Goal: Task Accomplishment & Management: Use online tool/utility

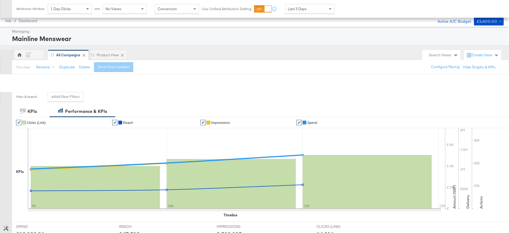
scroll to position [163, 0]
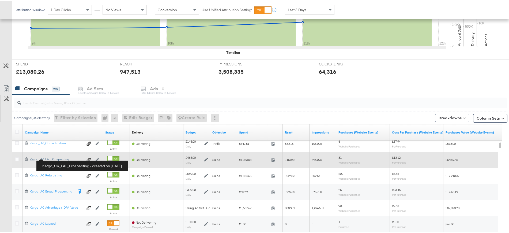
click at [51, 159] on div "Kargo_UK_LAL_Prospecting Kargo_UK_LAL_Prospecting" at bounding box center [57, 158] width 54 height 4
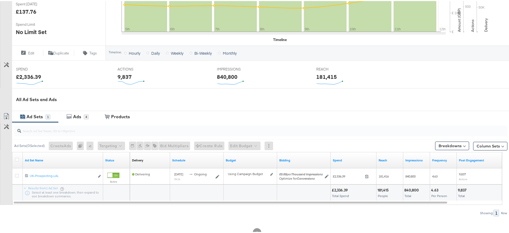
scroll to position [158, 0]
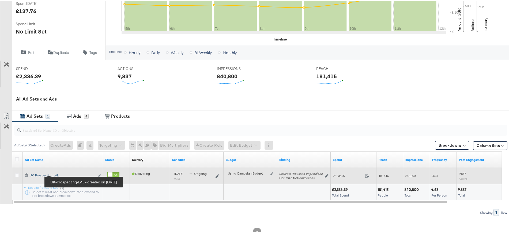
click at [55, 173] on div "UK-Prospecting-LAL [GEOGRAPHIC_DATA]-Prospecting-[GEOGRAPHIC_DATA]" at bounding box center [62, 174] width 65 height 4
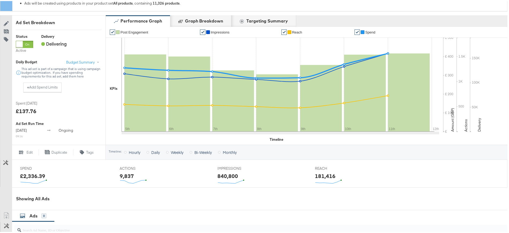
scroll to position [217, 0]
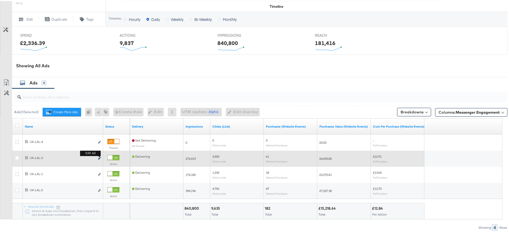
click at [99, 158] on icon "link" at bounding box center [99, 157] width 3 height 3
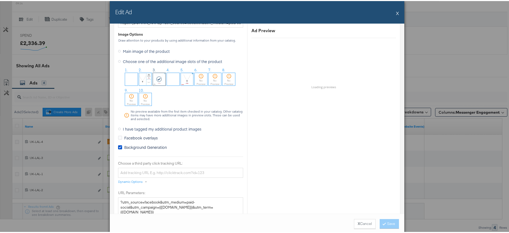
scroll to position [445, 0]
click at [118, 146] on icon at bounding box center [120, 145] width 4 height 4
click at [0, 0] on input "Background Generation" at bounding box center [0, 0] width 0 height 0
click at [118, 128] on icon at bounding box center [119, 127] width 3 height 3
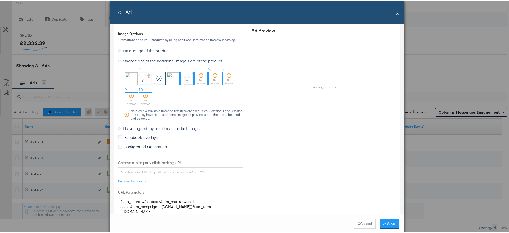
click at [0, 0] on input "I have tagged my additional product images" at bounding box center [0, 0] width 0 height 0
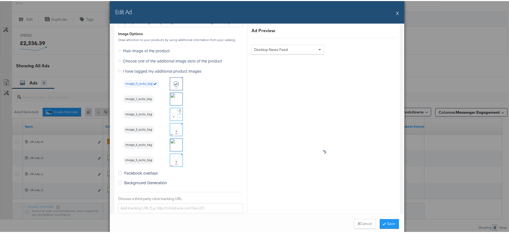
click at [176, 126] on img at bounding box center [176, 128] width 13 height 13
click at [384, 222] on button "Save" at bounding box center [389, 223] width 19 height 10
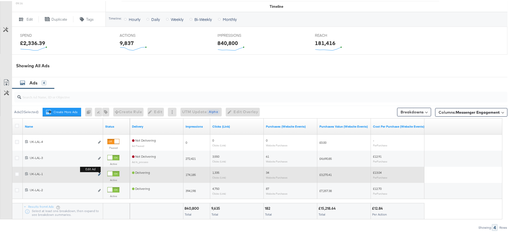
click at [99, 175] on icon "link" at bounding box center [99, 173] width 3 height 3
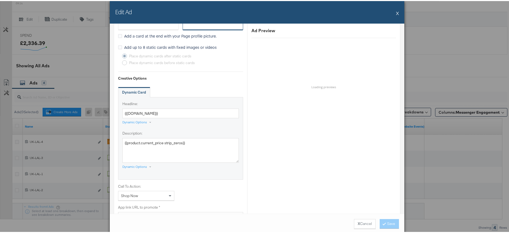
scroll to position [416, 0]
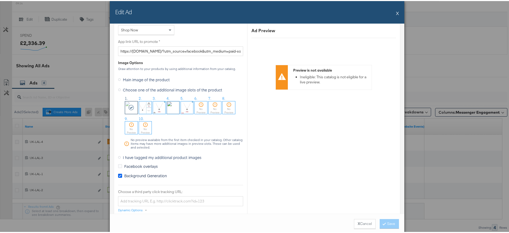
click at [118, 174] on icon at bounding box center [120, 174] width 4 height 4
click at [0, 0] on input "Background Generation" at bounding box center [0, 0] width 0 height 0
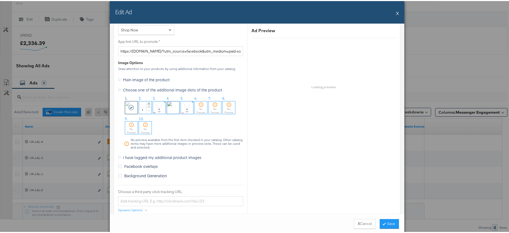
click at [118, 156] on icon at bounding box center [119, 156] width 3 height 3
click at [0, 0] on input "I have tagged my additional product images" at bounding box center [0, 0] width 0 height 0
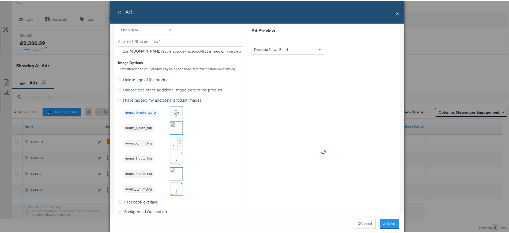
click at [175, 127] on img at bounding box center [176, 126] width 13 height 13
click at [386, 220] on button "Save" at bounding box center [389, 223] width 19 height 10
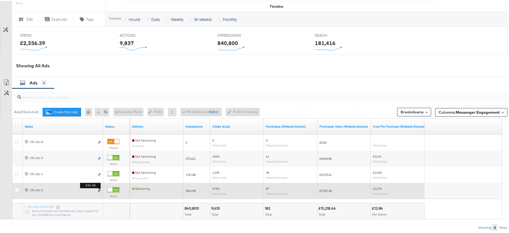
click at [100, 191] on icon "link" at bounding box center [99, 189] width 3 height 3
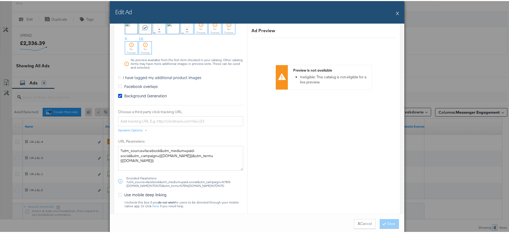
scroll to position [502, 0]
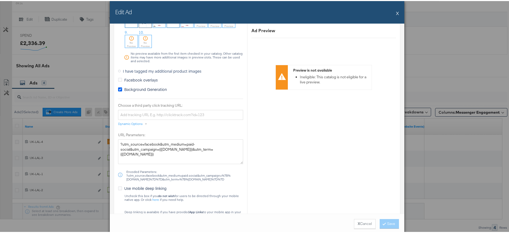
click at [118, 90] on icon at bounding box center [120, 88] width 4 height 4
click at [0, 0] on input "Background Generation" at bounding box center [0, 0] width 0 height 0
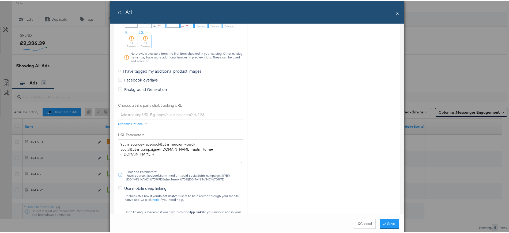
click at [118, 70] on icon at bounding box center [119, 70] width 3 height 3
click at [0, 0] on input "I have tagged my additional product images" at bounding box center [0, 0] width 0 height 0
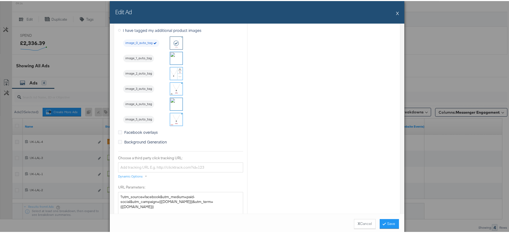
scroll to position [485, 0]
click at [170, 74] on img at bounding box center [176, 73] width 13 height 13
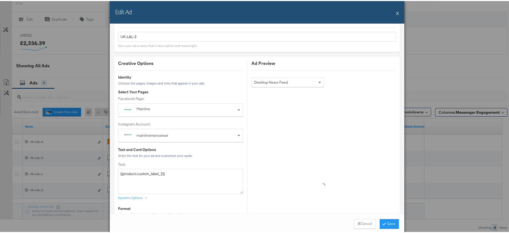
scroll to position [0, 0]
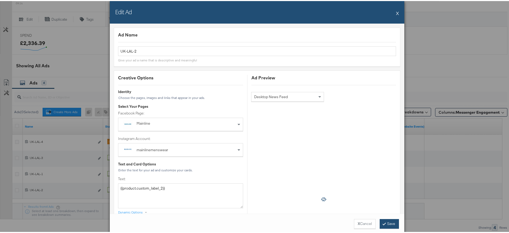
click at [386, 219] on button "Save" at bounding box center [389, 223] width 19 height 10
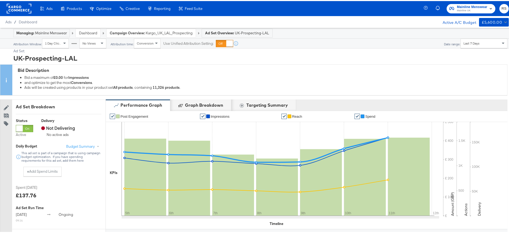
click at [84, 33] on link "Dashboard" at bounding box center [88, 31] width 18 height 5
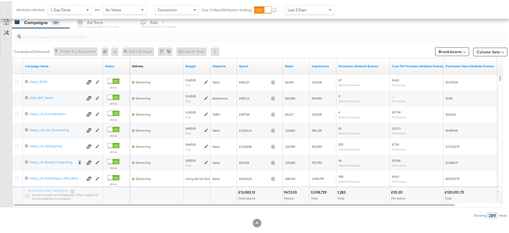
scroll to position [234, 0]
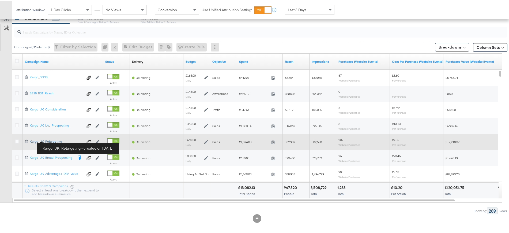
click at [56, 140] on div "Kargo_UK_Retargeting Kargo_UK_Retargeting" at bounding box center [57, 140] width 54 height 4
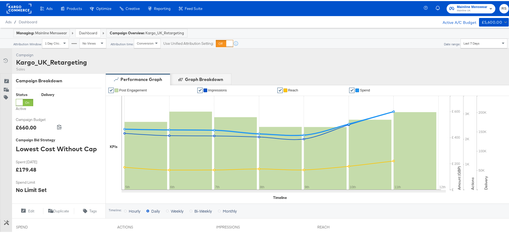
scroll to position [173, 0]
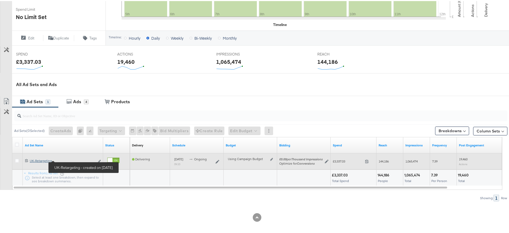
click at [41, 161] on div "UK-Retargeting UK-Retargeting" at bounding box center [62, 159] width 65 height 4
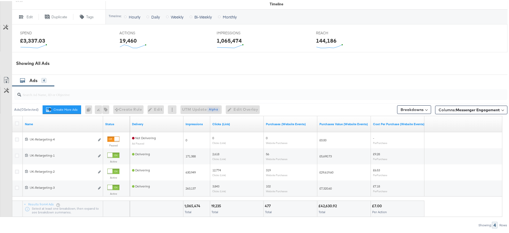
scroll to position [240, 0]
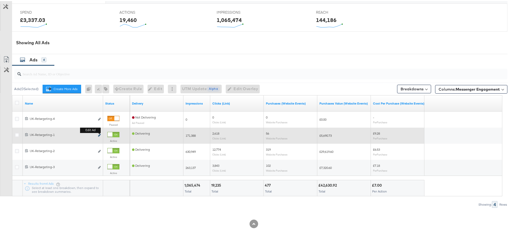
click at [99, 135] on icon "link" at bounding box center [99, 134] width 3 height 3
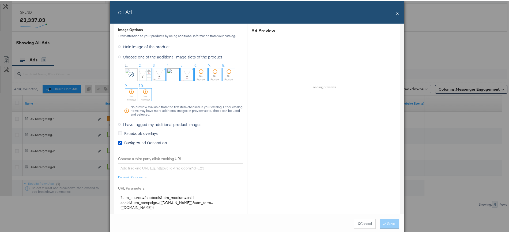
scroll to position [451, 0]
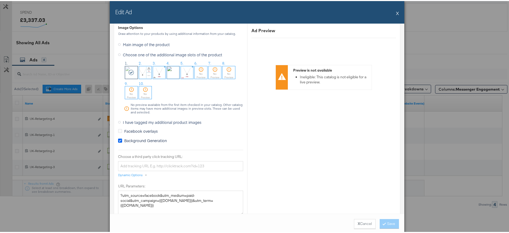
click at [118, 138] on icon at bounding box center [120, 139] width 4 height 4
click at [0, 0] on input "Background Generation" at bounding box center [0, 0] width 0 height 0
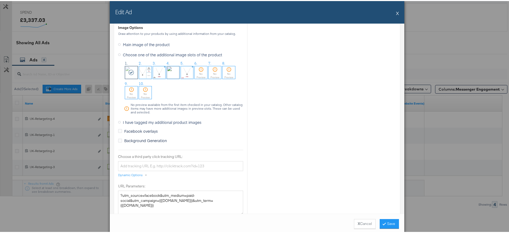
click at [118, 121] on icon at bounding box center [119, 121] width 3 height 3
click at [0, 0] on input "I have tagged my additional product images" at bounding box center [0, 0] width 0 height 0
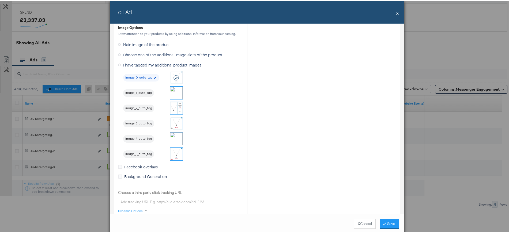
click at [174, 93] on img at bounding box center [176, 91] width 13 height 13
click at [387, 221] on button "Save" at bounding box center [389, 223] width 19 height 10
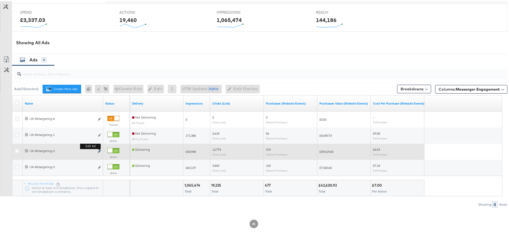
click at [99, 152] on icon "link" at bounding box center [99, 150] width 3 height 3
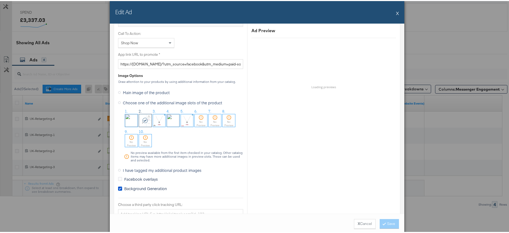
scroll to position [413, 0]
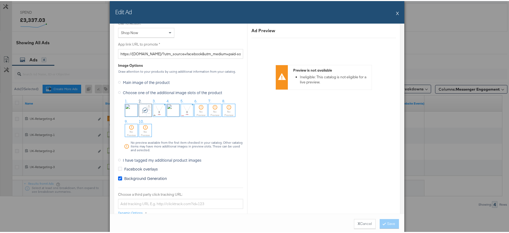
click at [118, 178] on icon at bounding box center [120, 177] width 4 height 4
click at [0, 0] on input "Background Generation" at bounding box center [0, 0] width 0 height 0
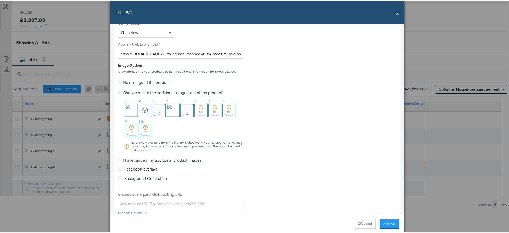
click at [118, 157] on icon at bounding box center [119, 158] width 3 height 3
click at [0, 0] on input "I have tagged my additional product images" at bounding box center [0, 0] width 0 height 0
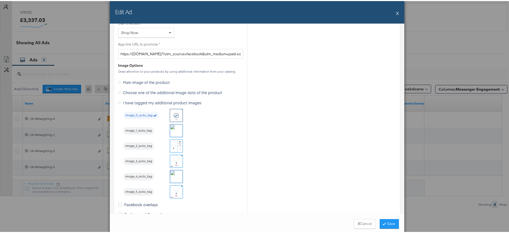
click at [171, 143] on img at bounding box center [176, 144] width 13 height 13
click at [383, 224] on button "Save" at bounding box center [389, 223] width 19 height 10
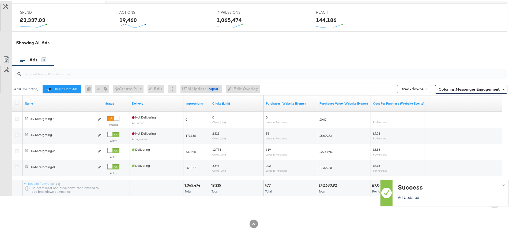
click at [99, 168] on icon "link" at bounding box center [99, 166] width 3 height 3
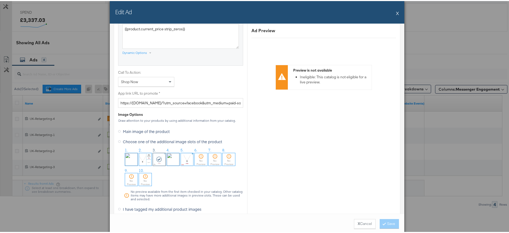
scroll to position [419, 0]
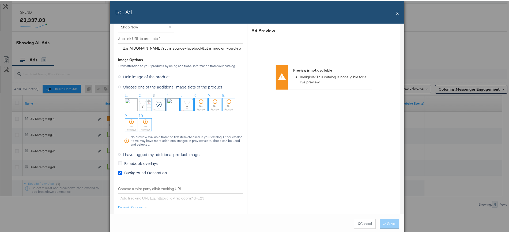
click at [118, 173] on icon at bounding box center [120, 171] width 4 height 4
click at [0, 0] on input "Background Generation" at bounding box center [0, 0] width 0 height 0
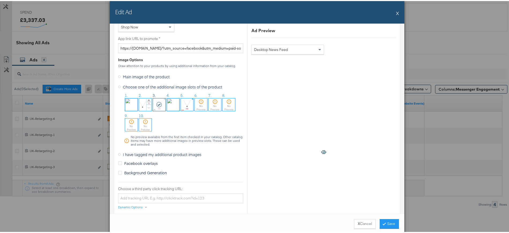
click at [118, 153] on icon at bounding box center [119, 153] width 3 height 3
click at [0, 0] on input "I have tagged my additional product images" at bounding box center [0, 0] width 0 height 0
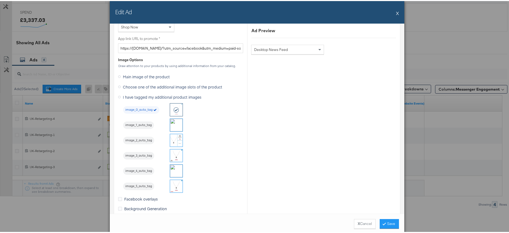
click at [171, 153] on img at bounding box center [176, 154] width 13 height 13
click at [387, 222] on button "Save" at bounding box center [389, 223] width 19 height 10
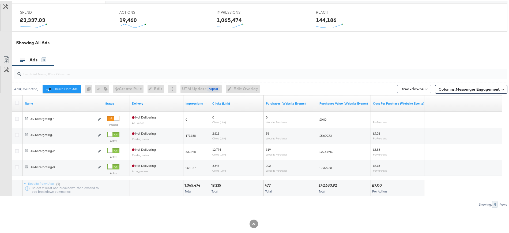
click at [120, 210] on div at bounding box center [253, 212] width 507 height 12
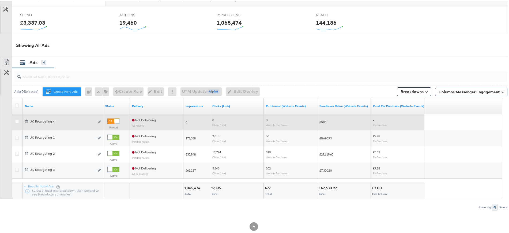
scroll to position [0, 0]
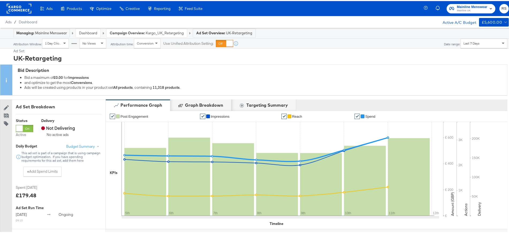
click at [84, 31] on link "Dashboard" at bounding box center [88, 31] width 18 height 5
